Goal: Information Seeking & Learning: Find specific fact

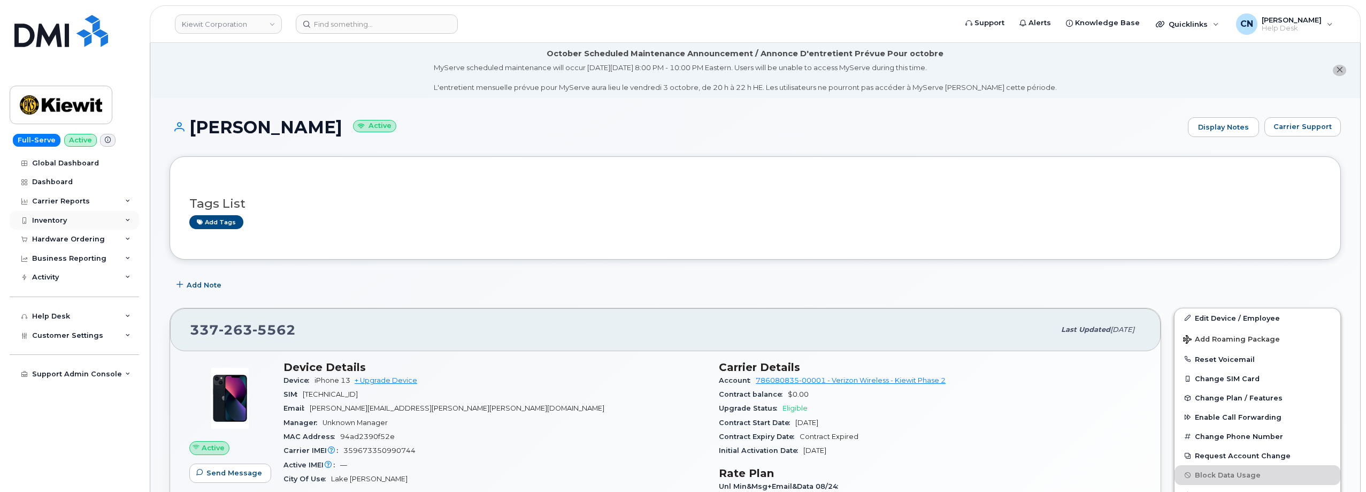
click at [36, 224] on div "Inventory" at bounding box center [49, 220] width 35 height 9
click at [54, 216] on div "Inventory" at bounding box center [49, 220] width 35 height 9
click at [65, 238] on div "Hardware Ordering" at bounding box center [68, 239] width 73 height 9
drag, startPoint x: 48, startPoint y: 278, endPoint x: 65, endPoint y: 279, distance: 17.2
click at [48, 279] on div "Orders" at bounding box center [50, 279] width 26 height 10
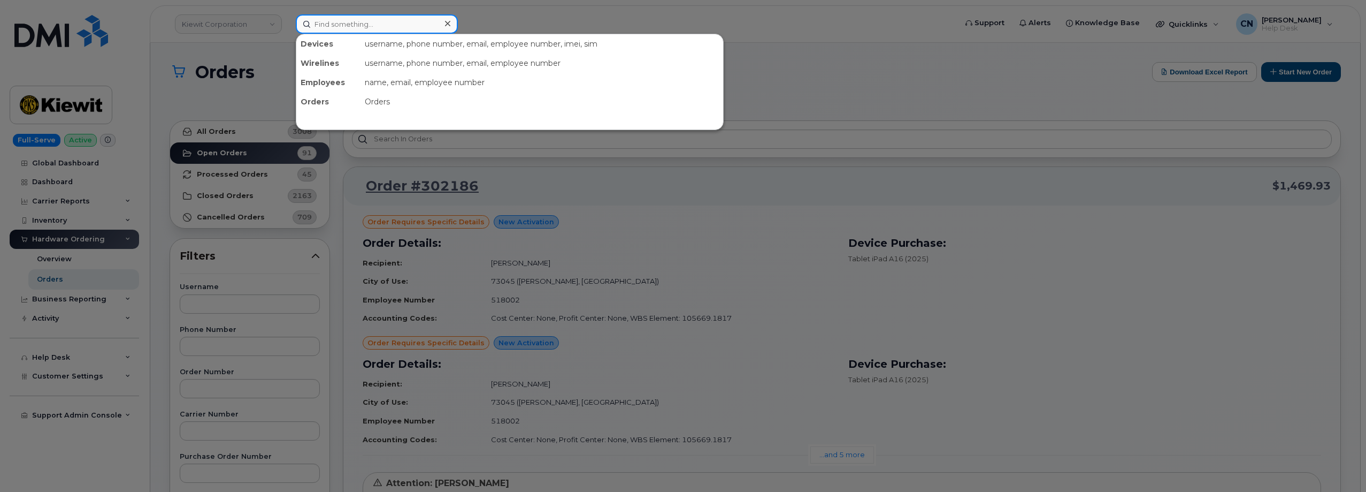
drag, startPoint x: 325, startPoint y: 18, endPoint x: 331, endPoint y: 18, distance: 5.4
click at [326, 18] on input at bounding box center [377, 23] width 162 height 19
paste input "4092218139"
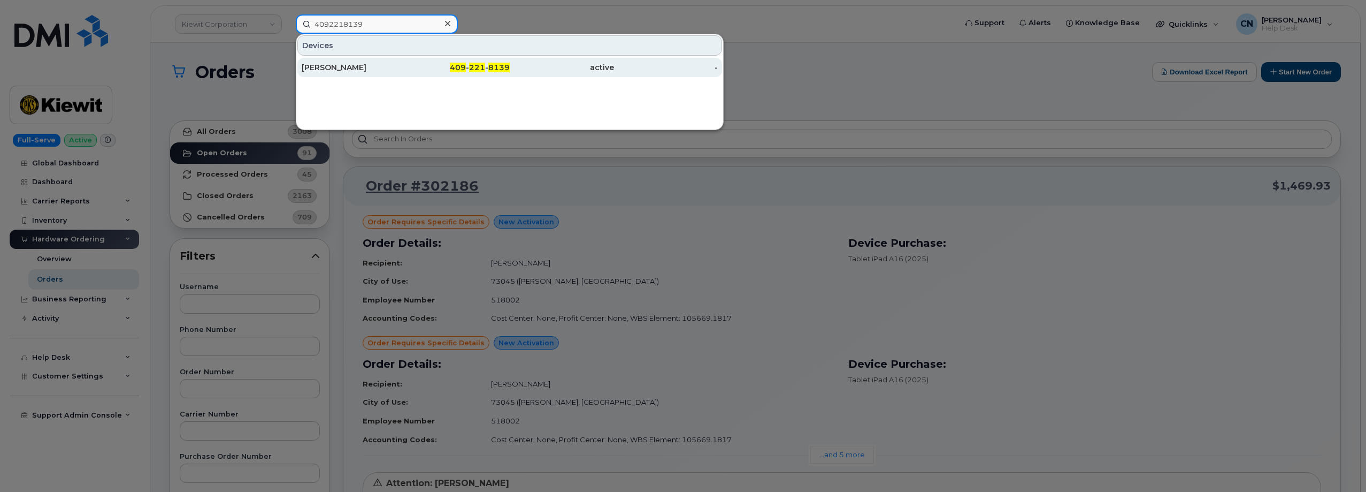
type input "4092218139"
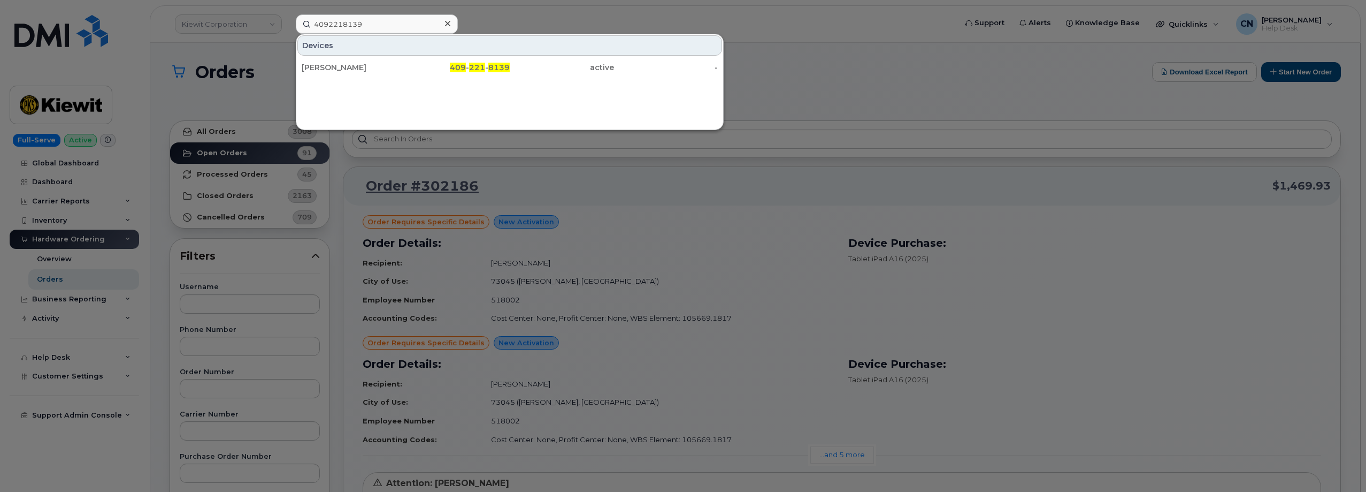
drag, startPoint x: 324, startPoint y: 63, endPoint x: 339, endPoint y: 9, distance: 55.9
click at [324, 64] on div "Trece Gonzalez" at bounding box center [354, 67] width 104 height 11
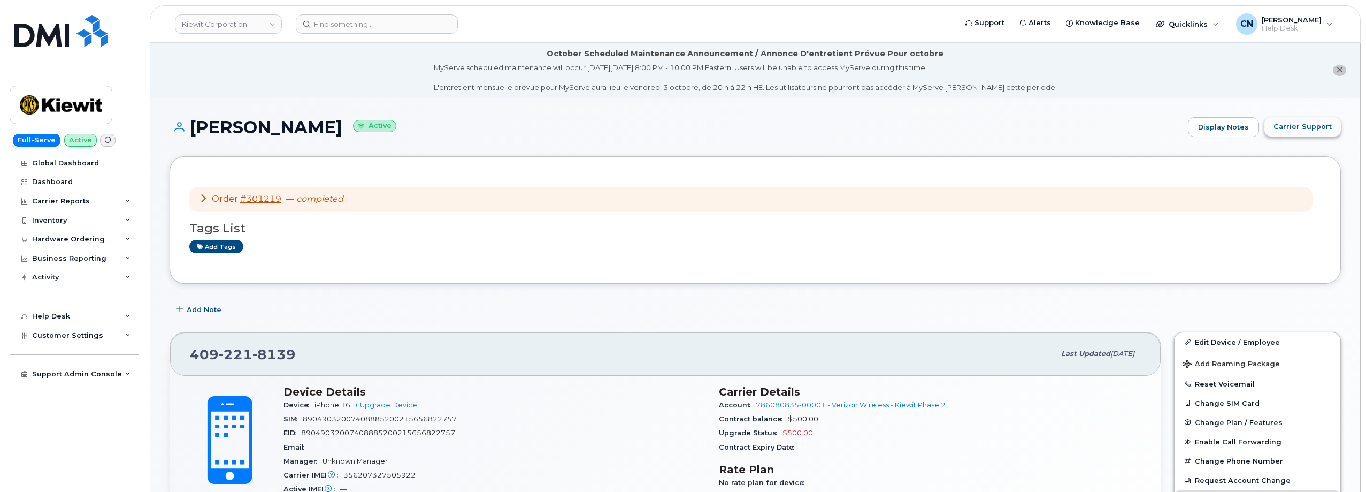
click at [1288, 129] on span "Carrier Support" at bounding box center [1303, 126] width 58 height 10
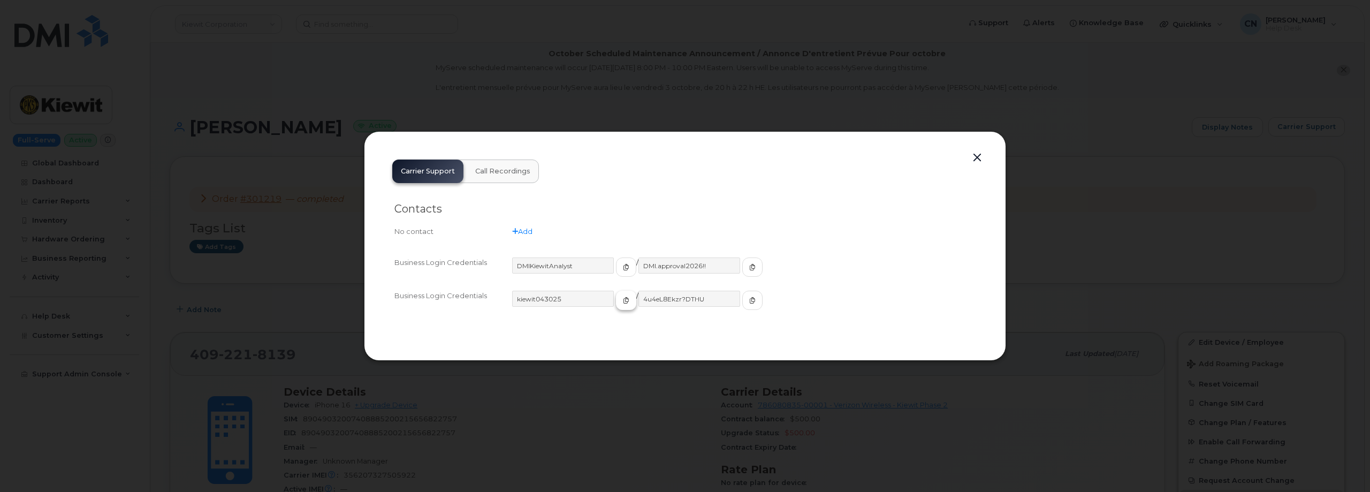
drag, startPoint x: 615, startPoint y: 301, endPoint x: 597, endPoint y: 335, distance: 39.5
click at [616, 301] on button "button" at bounding box center [626, 300] width 20 height 19
click at [742, 296] on button "button" at bounding box center [752, 300] width 20 height 19
click at [977, 161] on button "button" at bounding box center [977, 157] width 16 height 15
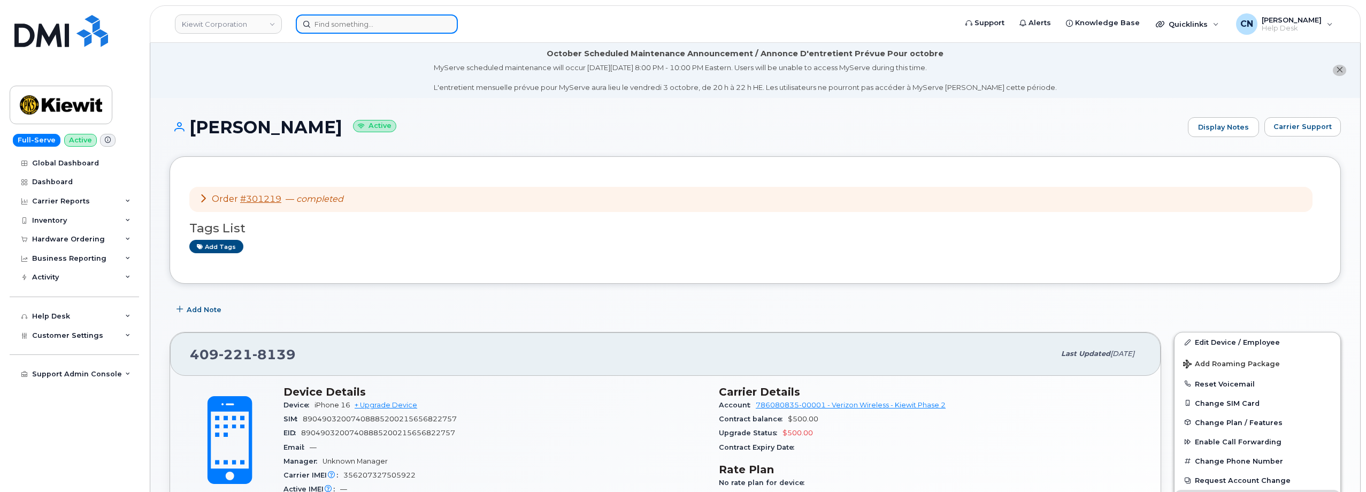
click at [335, 21] on input at bounding box center [377, 23] width 162 height 19
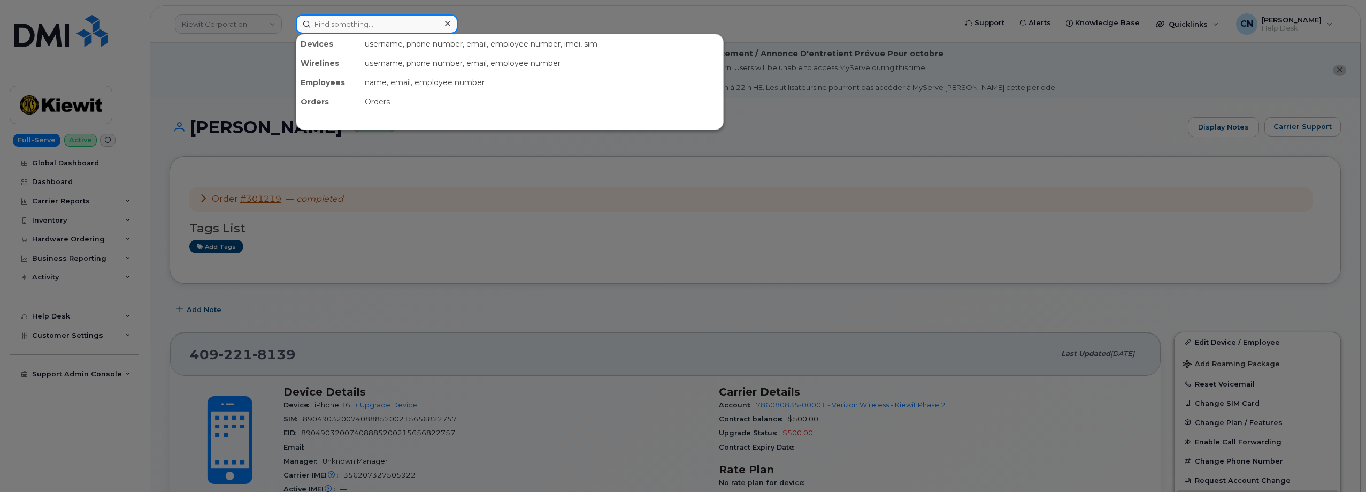
paste input "7857477935"
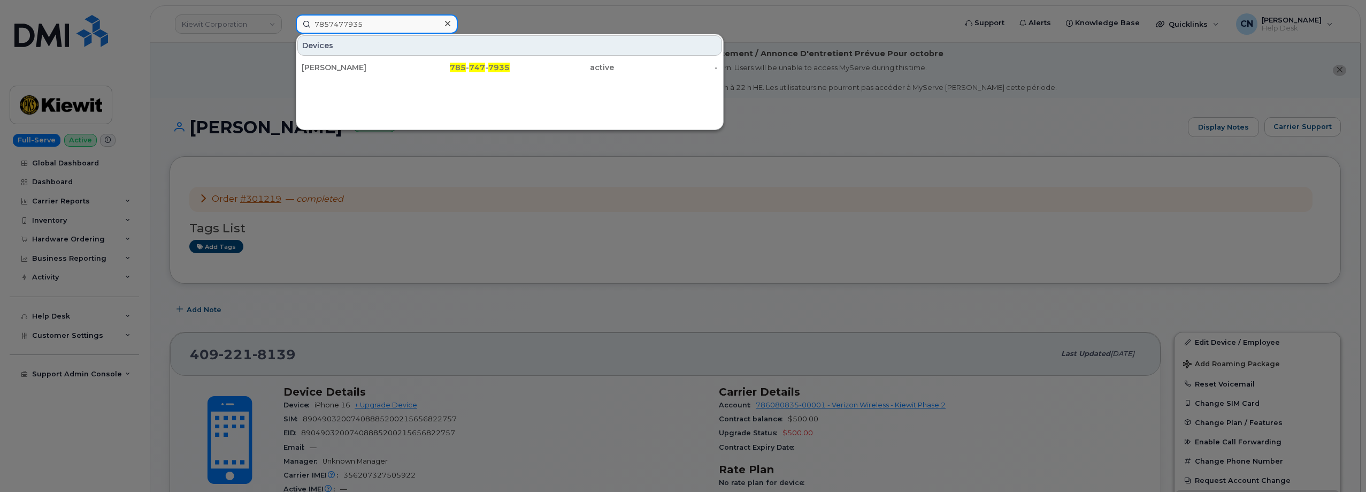
drag, startPoint x: 392, startPoint y: 28, endPoint x: 184, endPoint y: 37, distance: 208.3
click at [287, 34] on div "7857477935 Devices RILEY NASH 785 - 747 - 7935 active -" at bounding box center [622, 23] width 671 height 19
paste input "9494666918"
type input "9494666918"
click at [331, 71] on div "JESSIE JARAMILLO" at bounding box center [354, 67] width 104 height 11
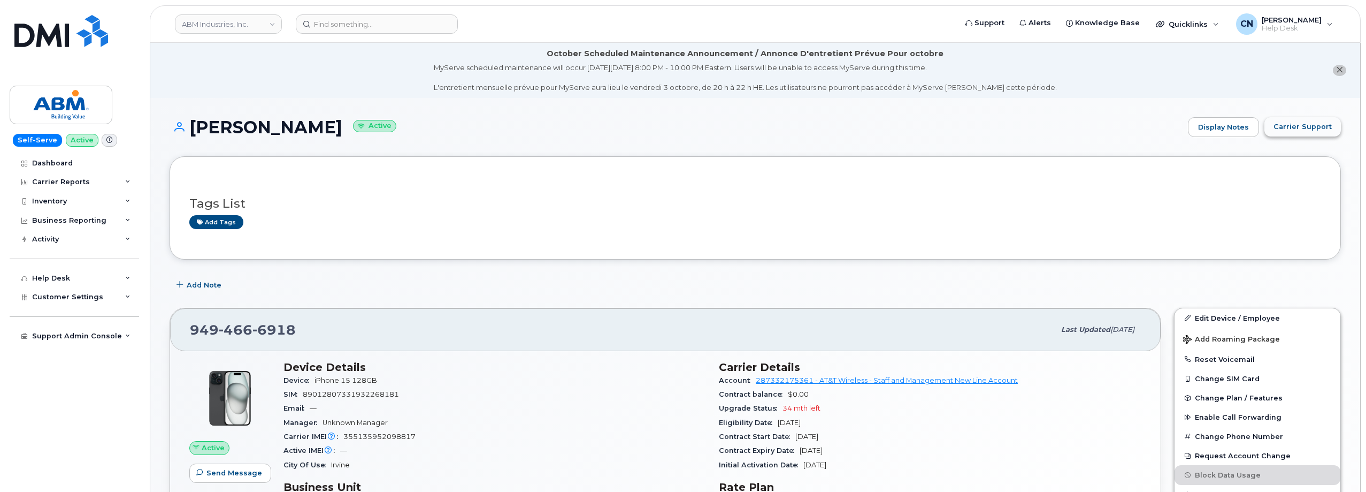
click at [1284, 124] on span "Carrier Support" at bounding box center [1303, 126] width 58 height 10
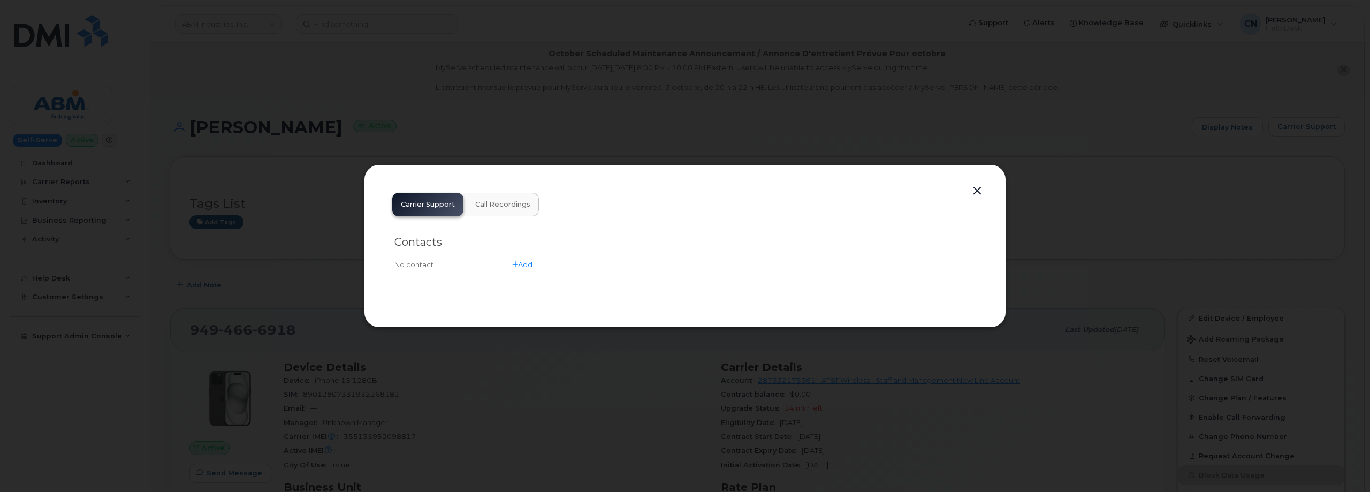
click at [980, 188] on button "button" at bounding box center [977, 191] width 16 height 15
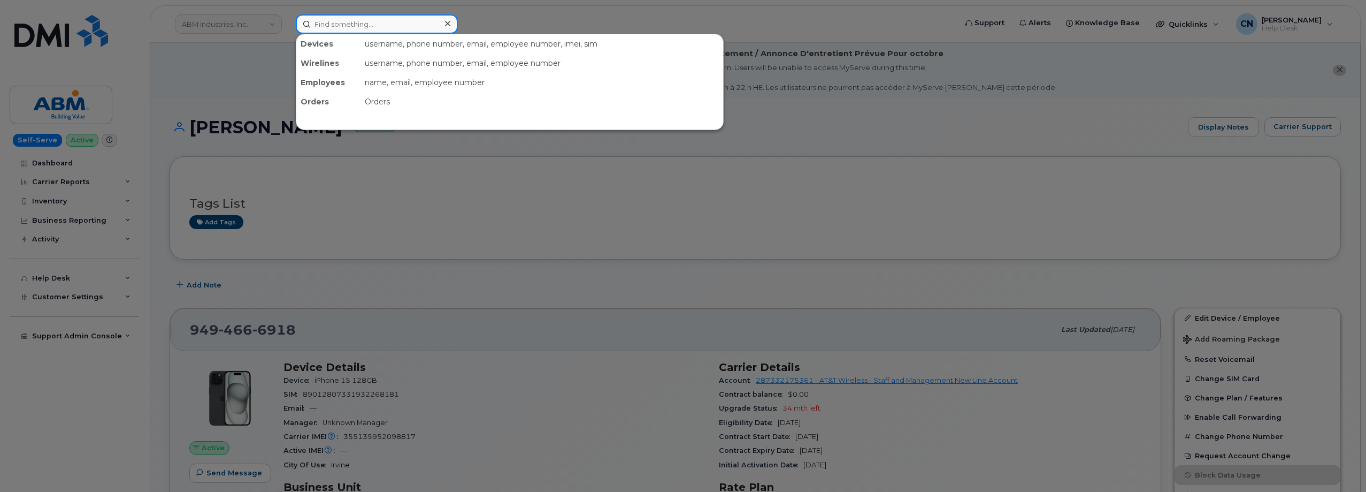
click at [407, 19] on input at bounding box center [377, 23] width 162 height 19
paste input "355135955752089"
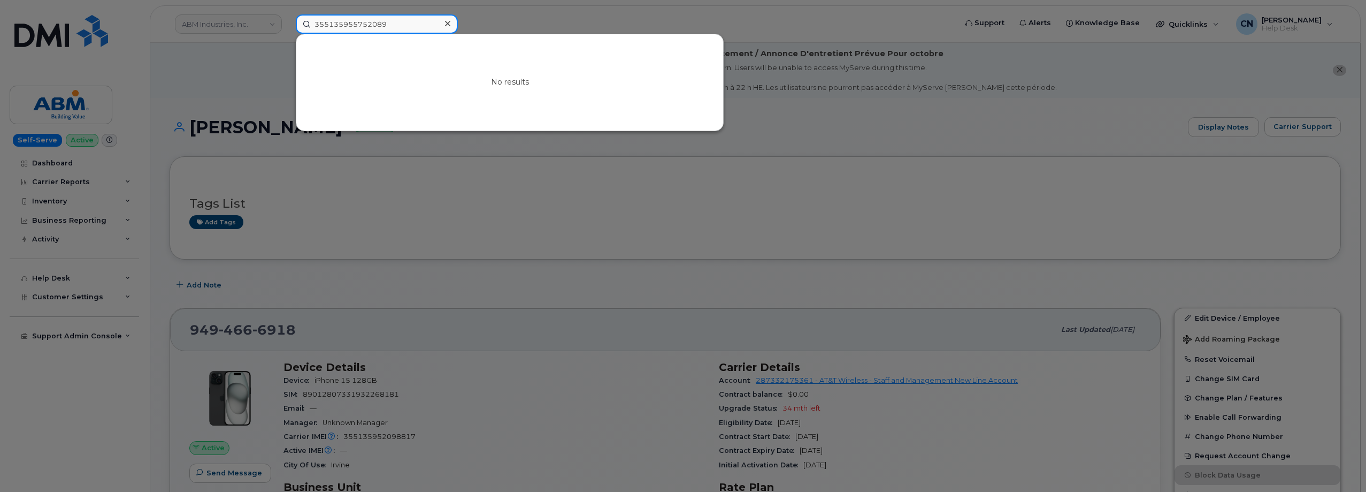
drag, startPoint x: 400, startPoint y: 25, endPoint x: 259, endPoint y: 18, distance: 140.3
click at [287, 18] on div "355135955752089 No results" at bounding box center [622, 23] width 671 height 19
paste input "Kenneth Gliss"
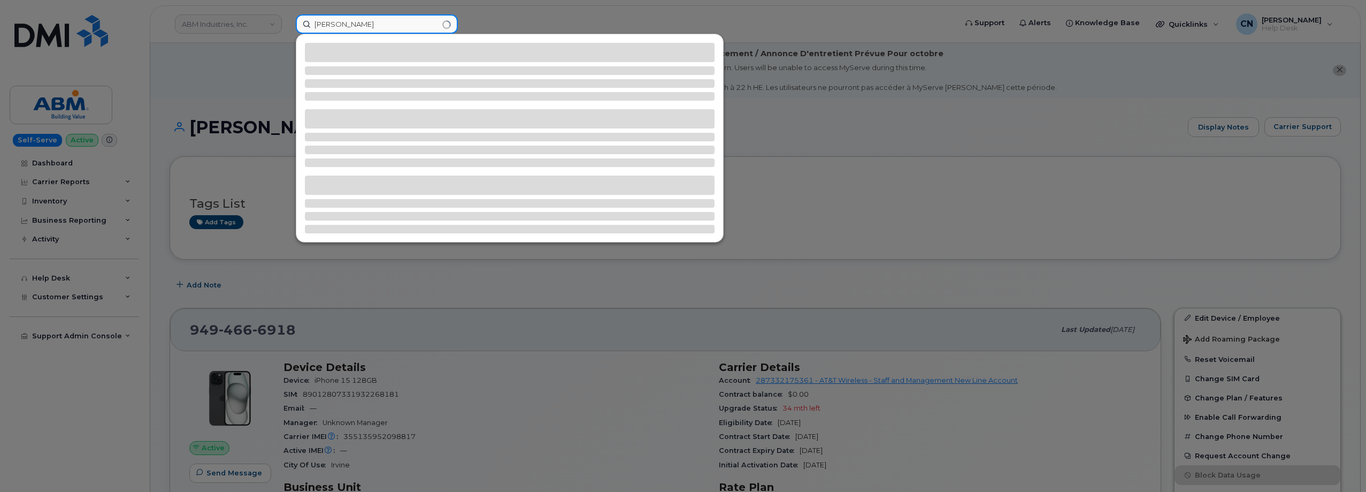
type input "Kenneth Gliss"
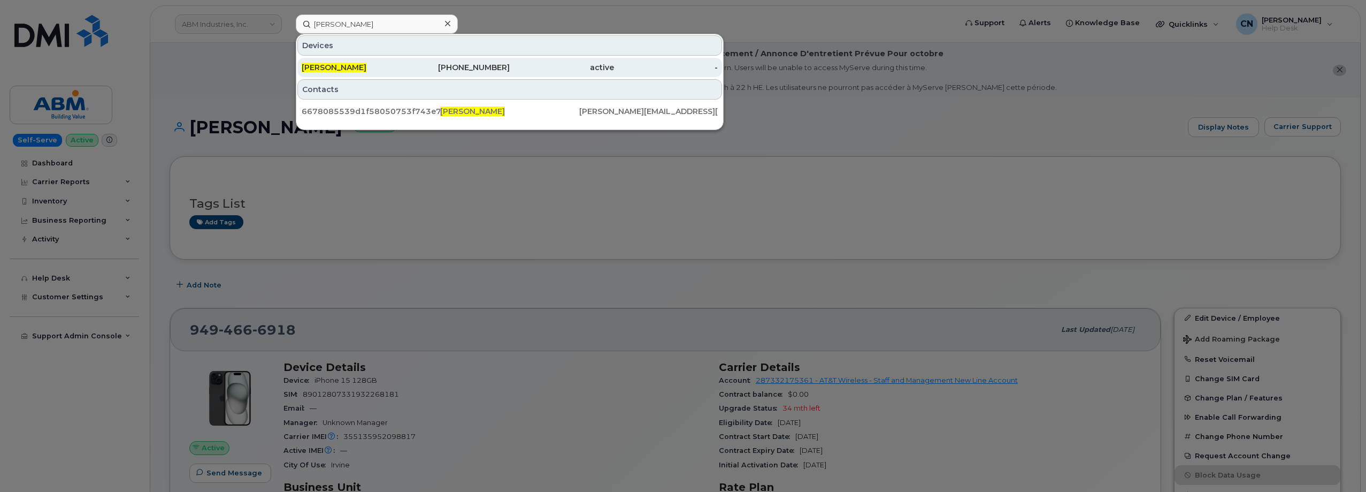
click at [368, 60] on div "KENNETH GLISS" at bounding box center [354, 67] width 104 height 19
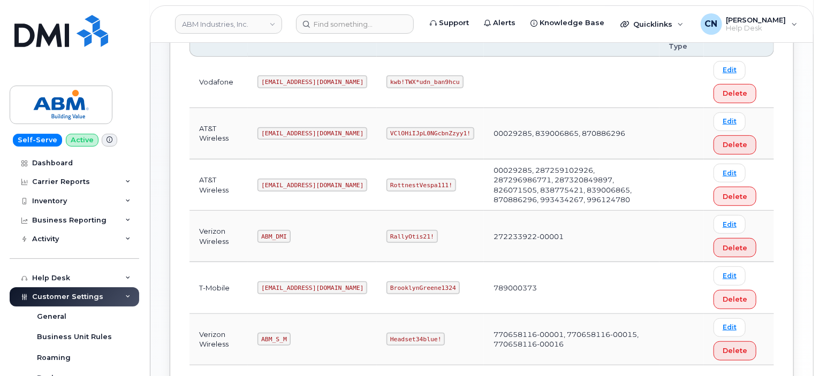
scroll to position [214, 0]
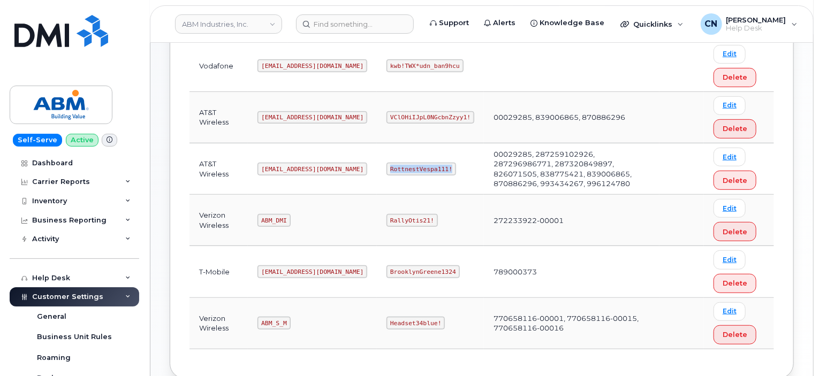
drag, startPoint x: 351, startPoint y: 164, endPoint x: 409, endPoint y: 172, distance: 58.3
click at [409, 172] on code "RottnestVespa111!" at bounding box center [421, 169] width 70 height 13
copy code "RottnestVespa111!"
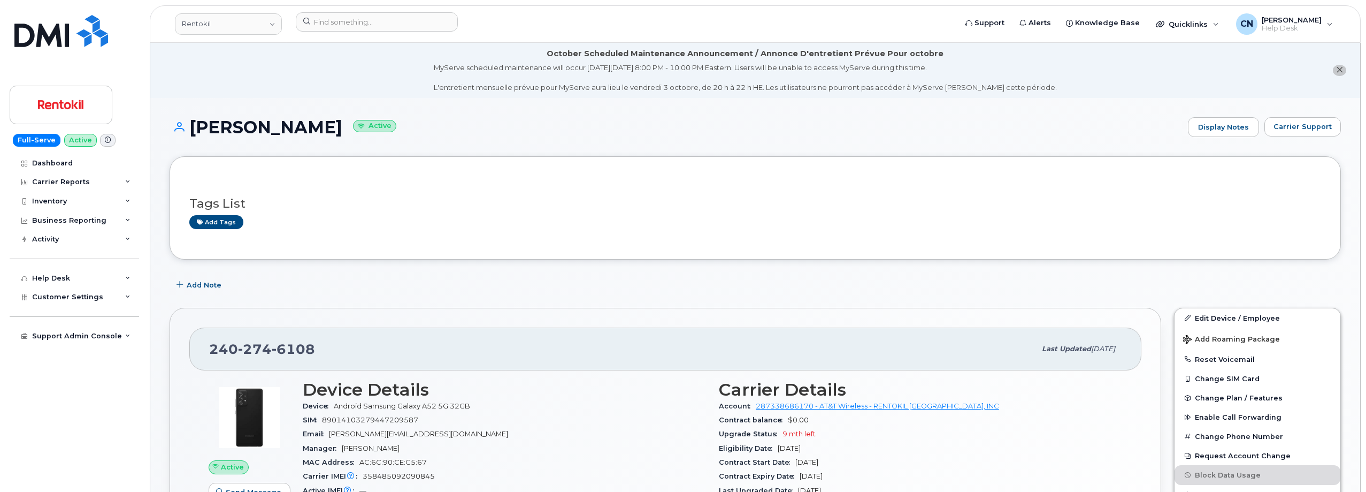
scroll to position [54, 0]
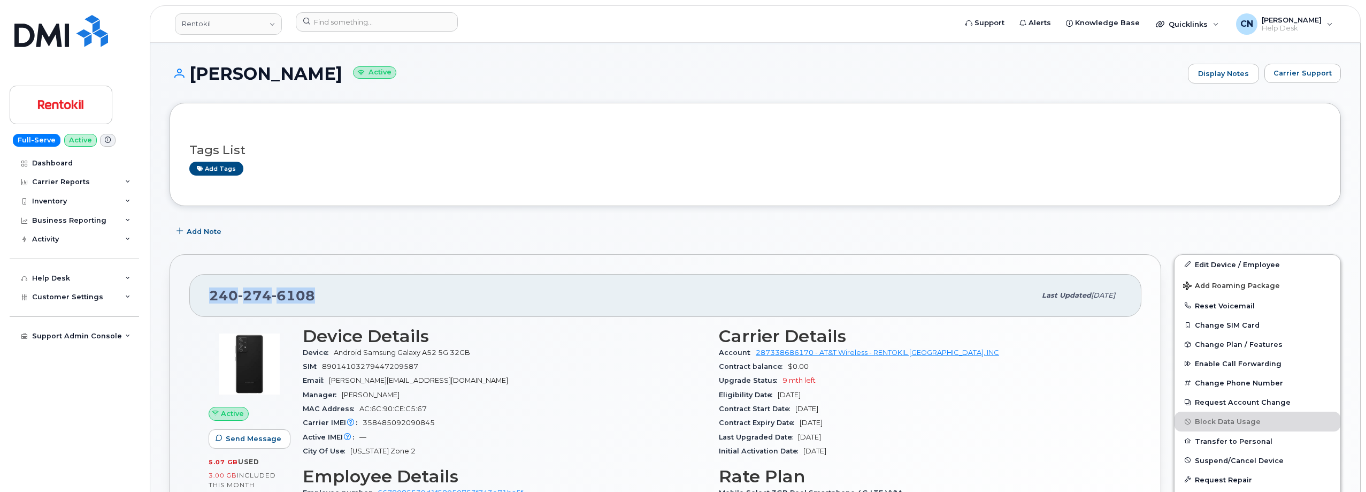
drag, startPoint x: 325, startPoint y: 302, endPoint x: 210, endPoint y: 302, distance: 115.6
click at [210, 302] on div "240 274 6108" at bounding box center [622, 295] width 827 height 22
copy span "240 274 6108"
drag, startPoint x: 480, startPoint y: 354, endPoint x: 333, endPoint y: 357, distance: 147.2
click at [333, 357] on div "Device Android Samsung Galaxy A52 5G 32GB" at bounding box center [504, 353] width 403 height 14
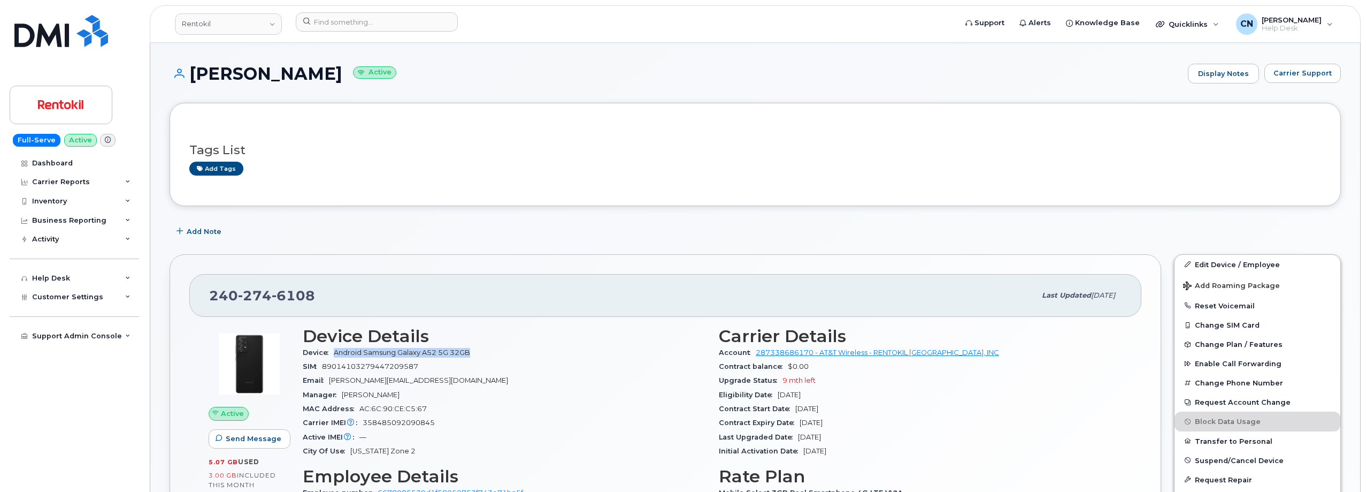
copy span "Android Samsung Galaxy A52 5G 32GB"
click at [387, 420] on span "358485092090845" at bounding box center [399, 422] width 72 height 8
copy span "358485092090845"
